Goal: Transaction & Acquisition: Purchase product/service

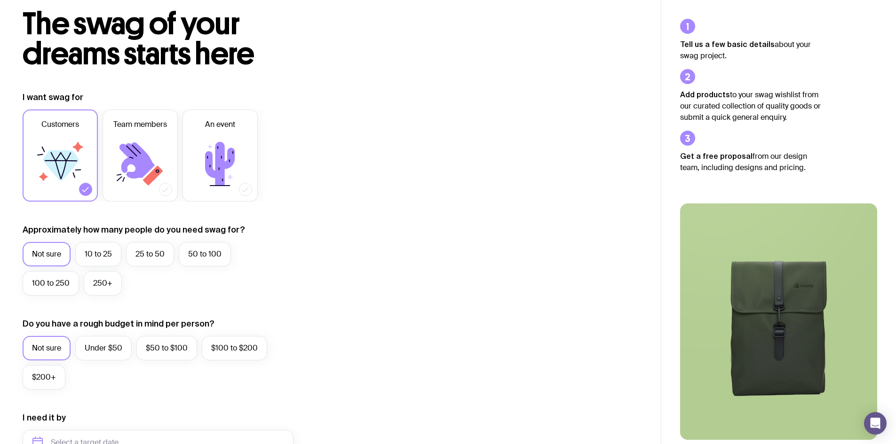
scroll to position [141, 0]
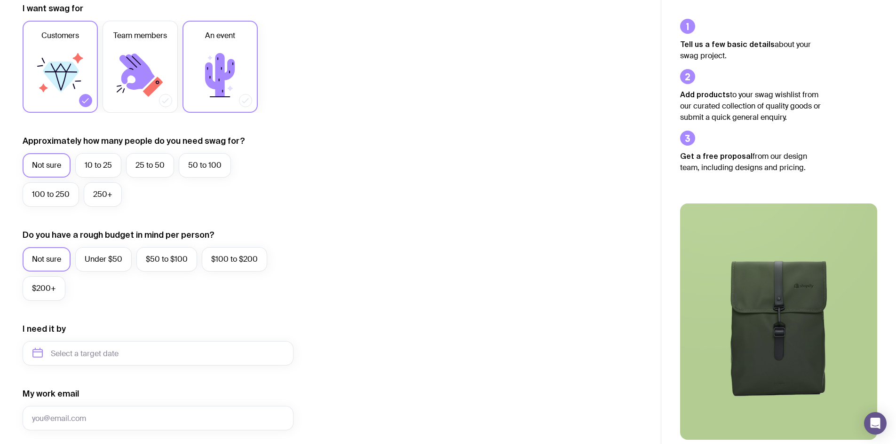
click at [214, 43] on label "An event" at bounding box center [219, 67] width 75 height 92
click at [0, 0] on input "An event" at bounding box center [0, 0] width 0 height 0
click at [410, 232] on div "I want swag for Customers Team members An event Approximately how many people d…" at bounding box center [330, 310] width 615 height 614
click at [35, 197] on label "100 to 250" at bounding box center [51, 194] width 56 height 24
click at [0, 0] on input "100 to 250" at bounding box center [0, 0] width 0 height 0
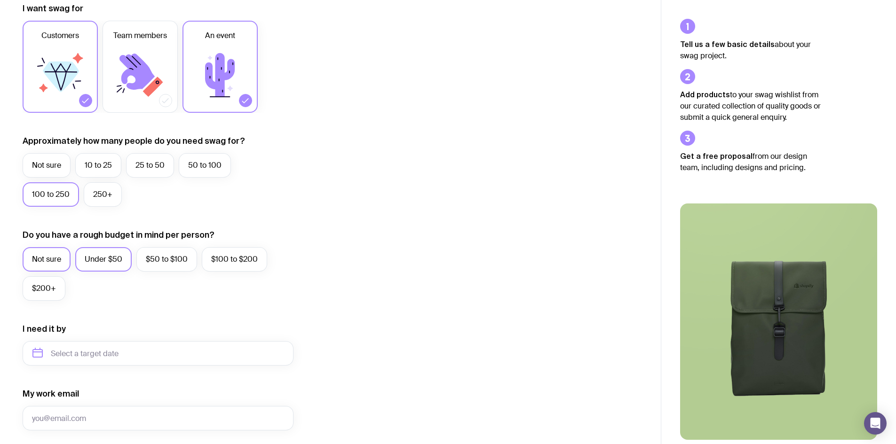
click at [106, 258] on label "Under $50" at bounding box center [103, 259] width 56 height 24
click at [0, 0] on input "Under $50" at bounding box center [0, 0] width 0 height 0
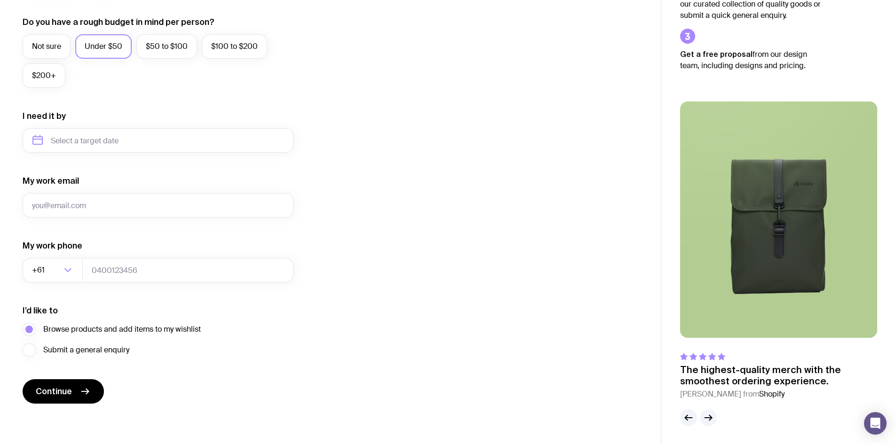
scroll to position [355, 0]
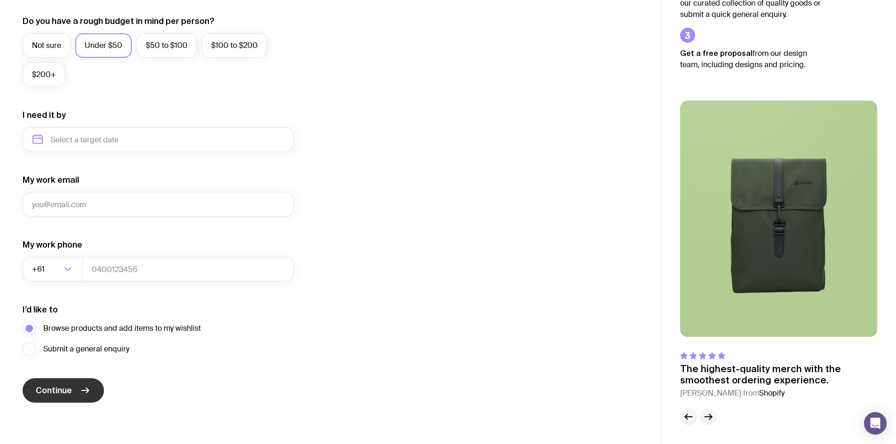
click at [91, 395] on button "Continue" at bounding box center [63, 390] width 81 height 24
click at [71, 198] on input "My work email" at bounding box center [158, 204] width 271 height 24
type input "[EMAIL_ADDRESS][DOMAIN_NAME]"
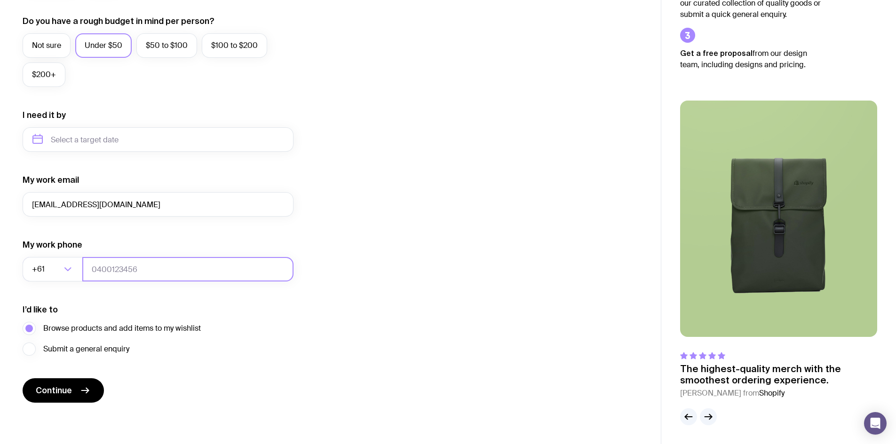
type input "0439929739"
drag, startPoint x: 173, startPoint y: 275, endPoint x: 65, endPoint y: 270, distance: 107.7
click at [67, 270] on div "+61 Loading... 0439929739" at bounding box center [158, 269] width 271 height 24
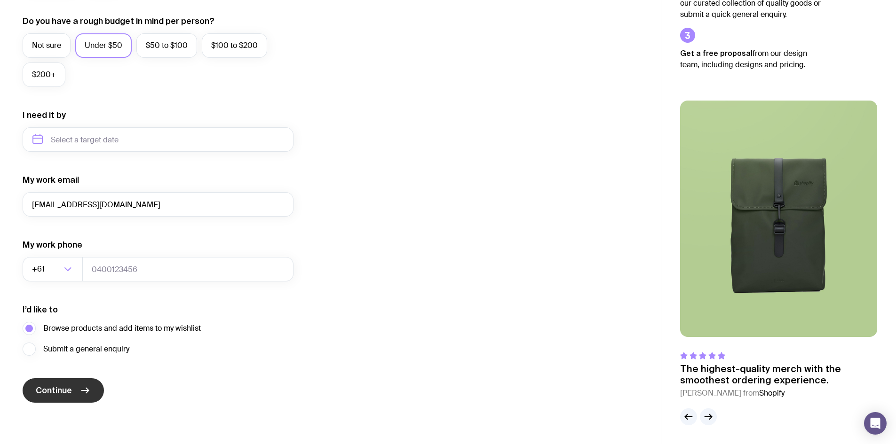
click at [73, 380] on button "Continue" at bounding box center [63, 390] width 81 height 24
type input "0000000000"
click at [84, 389] on icon "submit" at bounding box center [84, 390] width 11 height 11
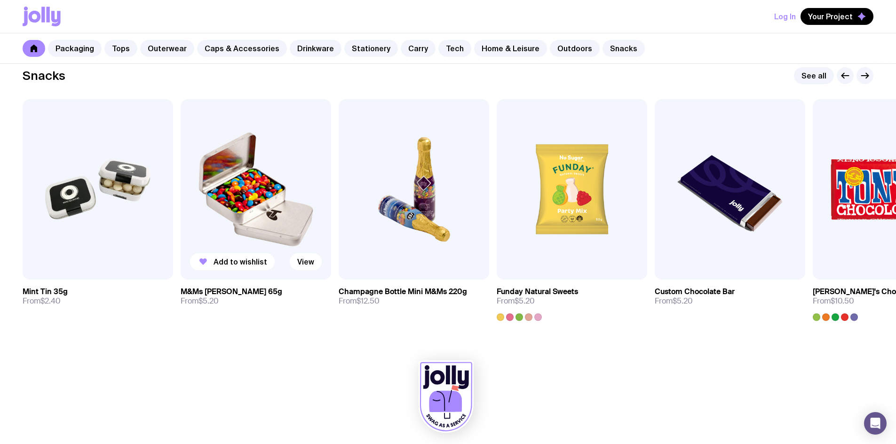
scroll to position [3228, 0]
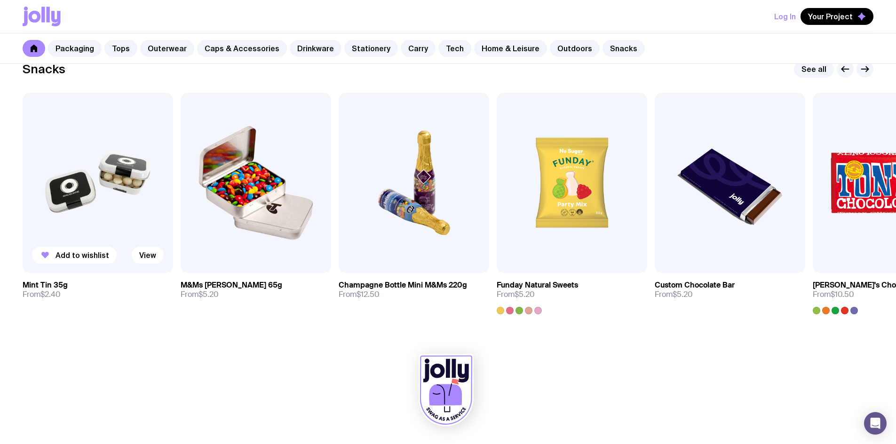
click at [86, 151] on img at bounding box center [98, 183] width 150 height 181
